Goal: Task Accomplishment & Management: Use online tool/utility

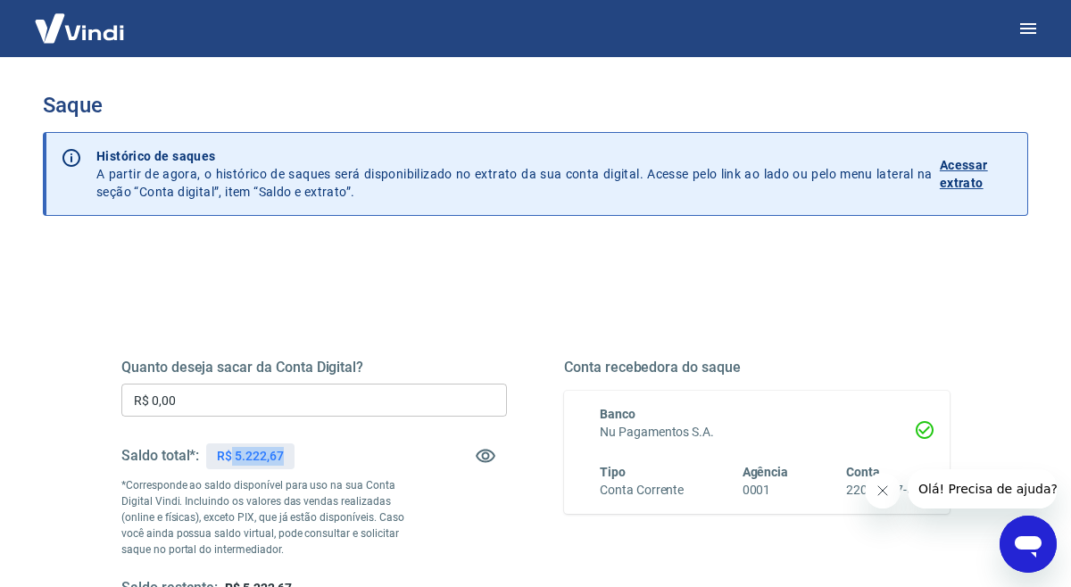
drag, startPoint x: 231, startPoint y: 454, endPoint x: 315, endPoint y: 458, distance: 84.0
click at [315, 458] on div "Saldo total*: R$ 5.222,67" at bounding box center [314, 456] width 386 height 43
copy p "5.222,67"
click at [254, 401] on input "R$ 0,00" at bounding box center [314, 400] width 386 height 33
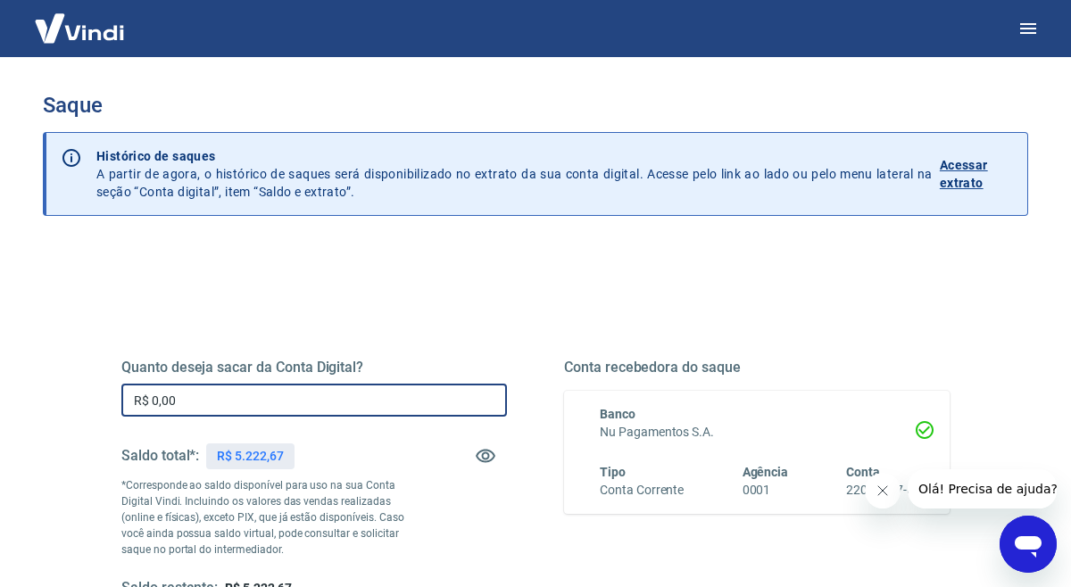
click at [254, 401] on input "R$ 0,00" at bounding box center [314, 400] width 386 height 33
paste input "5.222,67"
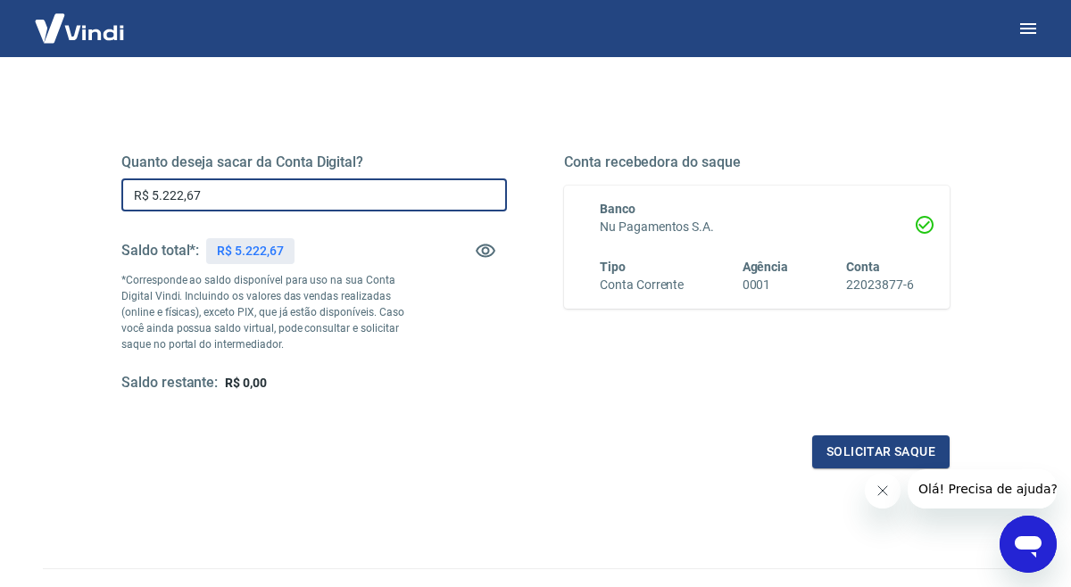
scroll to position [229, 0]
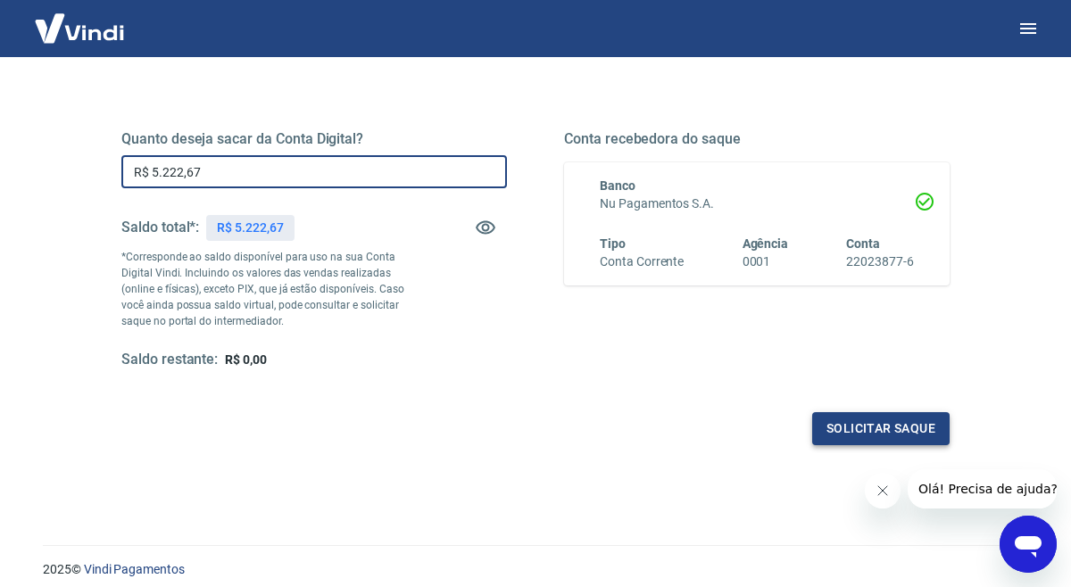
type input "R$ 5.222,67"
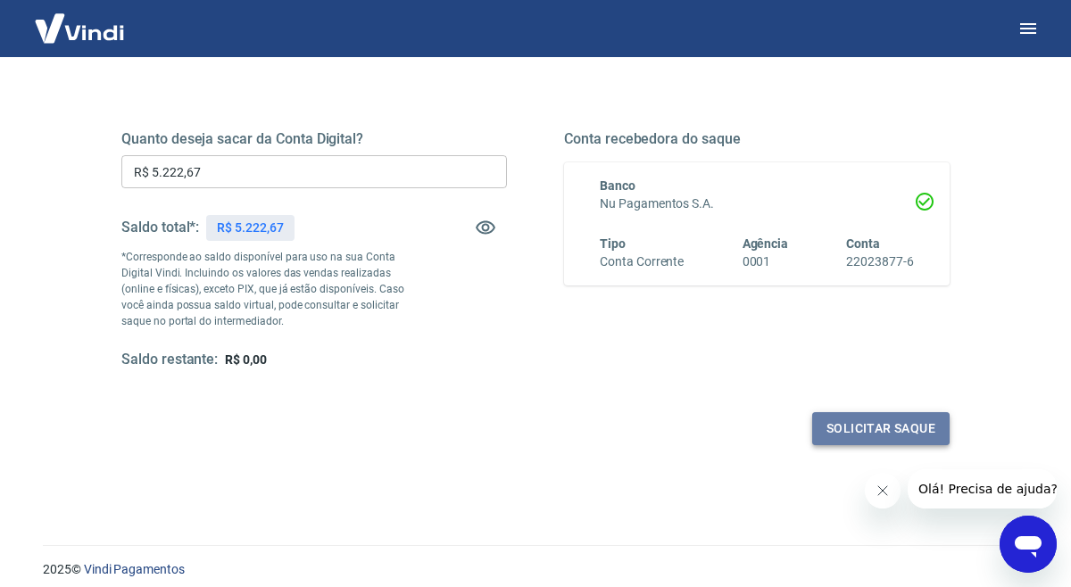
click at [846, 423] on button "Solicitar saque" at bounding box center [880, 428] width 137 height 33
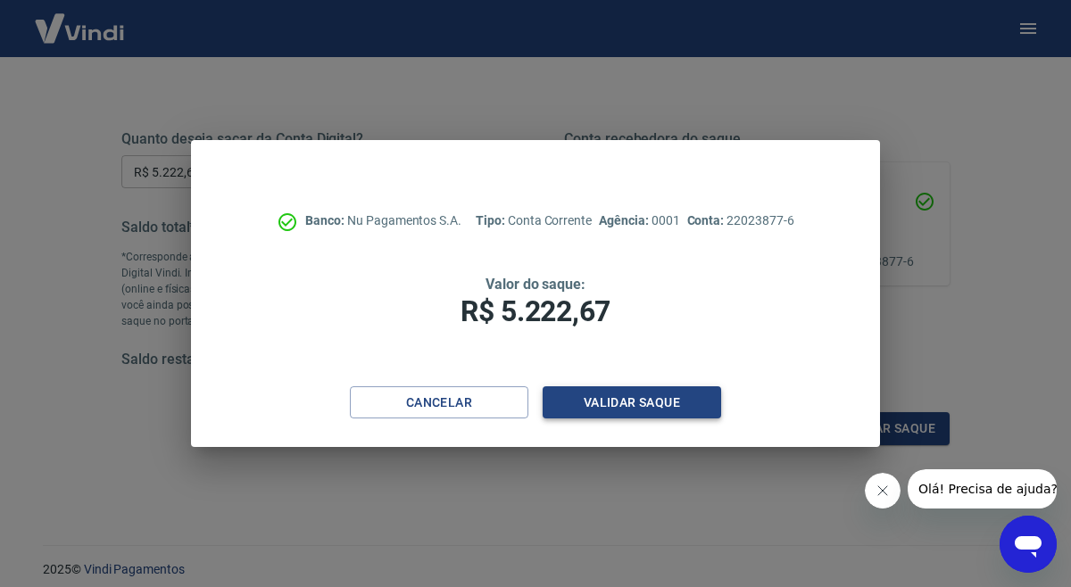
click at [606, 404] on button "Validar saque" at bounding box center [632, 403] width 179 height 33
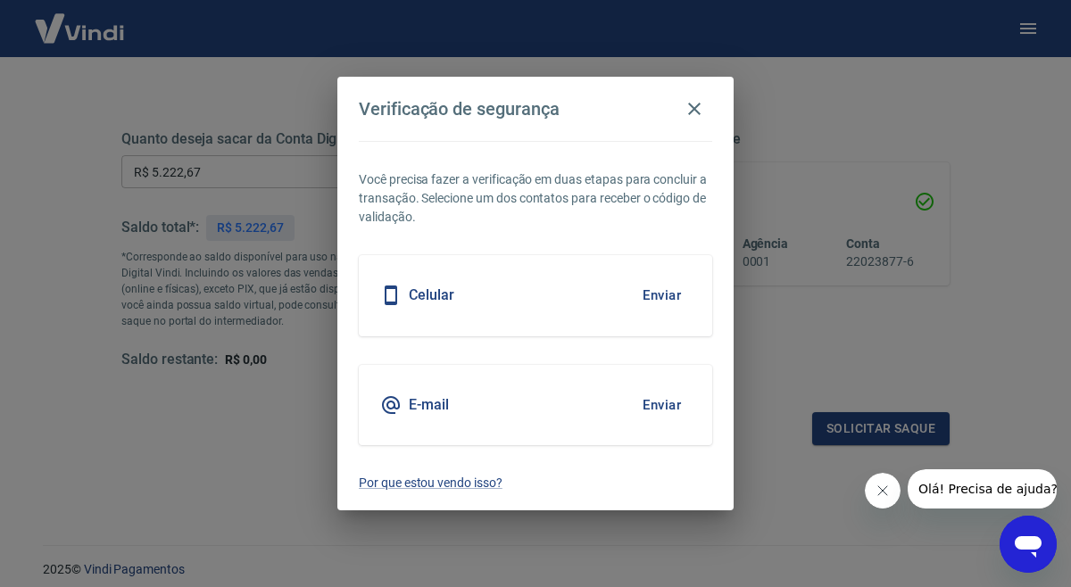
click at [672, 400] on button "Enviar" at bounding box center [662, 405] width 58 height 37
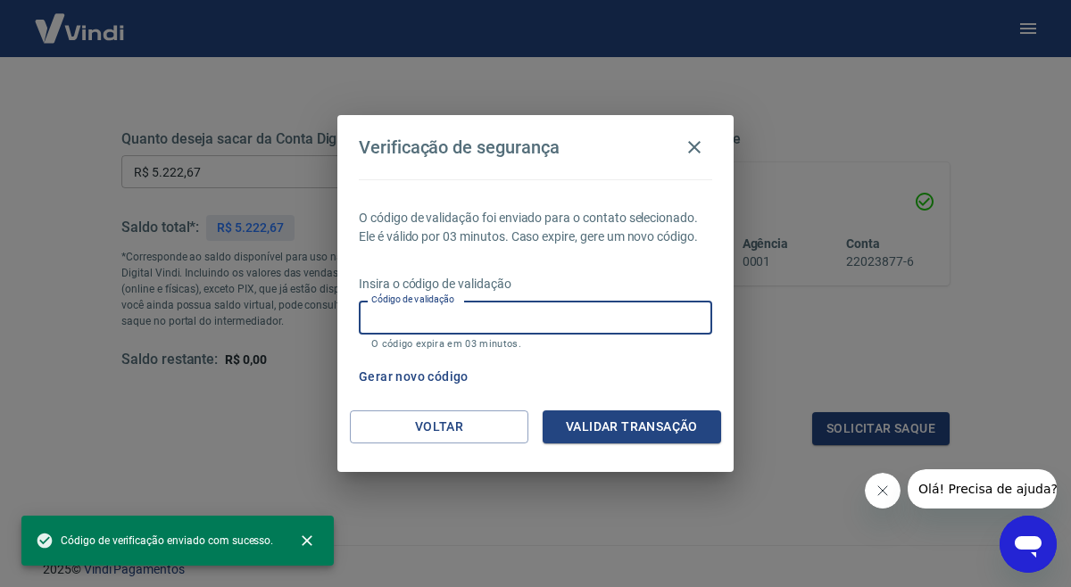
click at [454, 315] on input "Código de validação" at bounding box center [536, 317] width 354 height 33
paste input "221205"
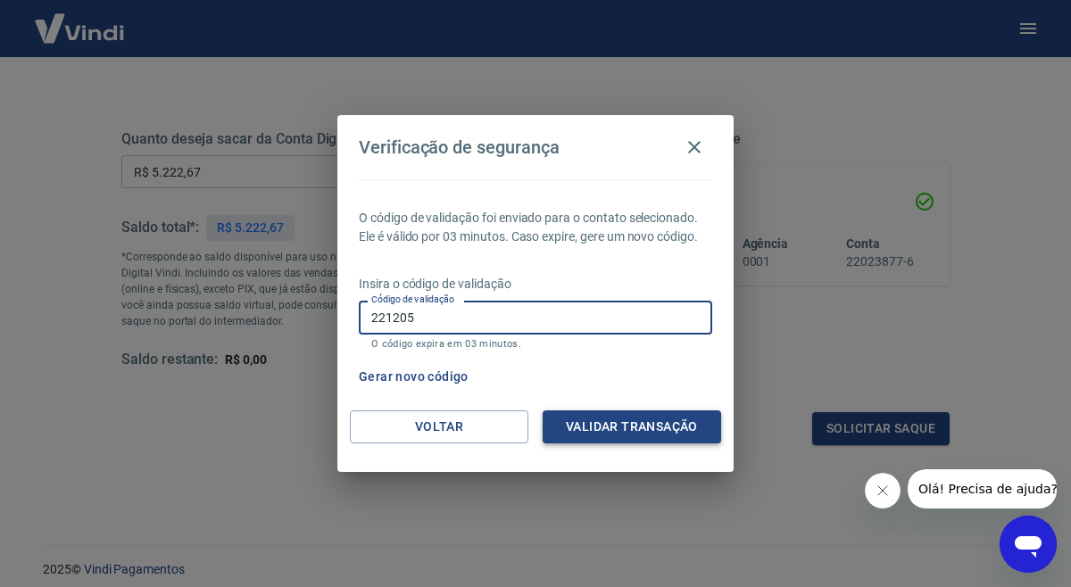
type input "221205"
click at [648, 425] on button "Validar transação" at bounding box center [632, 427] width 179 height 33
